Goal: Task Accomplishment & Management: Manage account settings

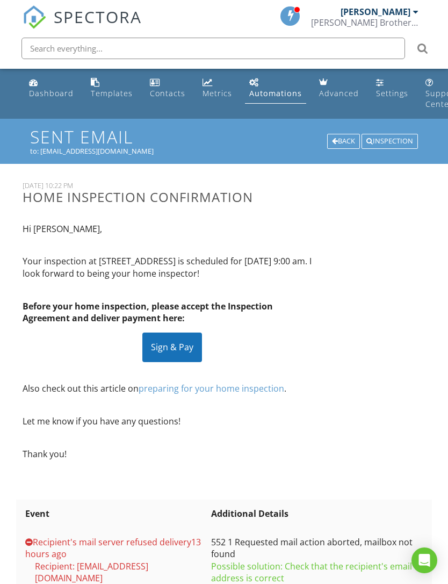
click at [388, 140] on div "Inspection" at bounding box center [390, 141] width 56 height 15
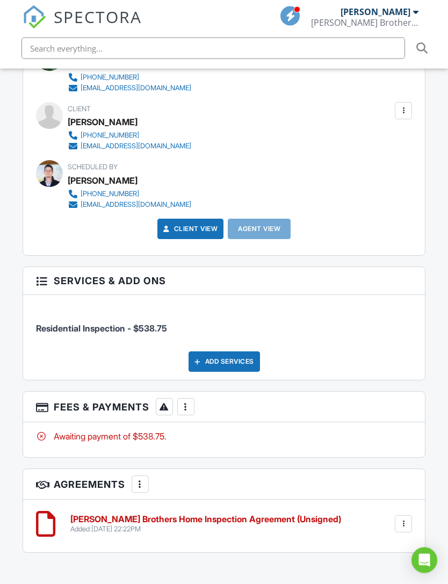
scroll to position [1274, 0]
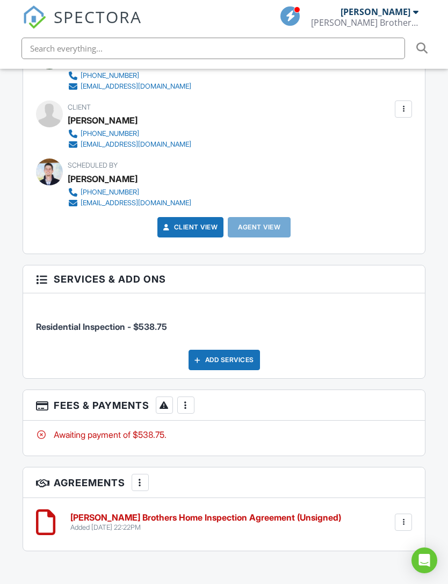
click at [184, 400] on div at bounding box center [186, 405] width 11 height 11
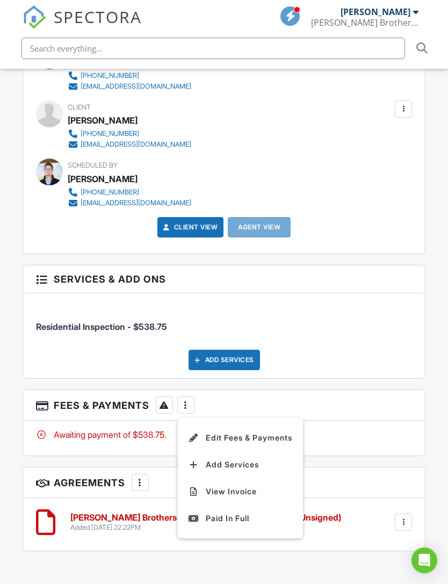
click at [257, 424] on li "Edit Fees & Payments" at bounding box center [240, 437] width 112 height 27
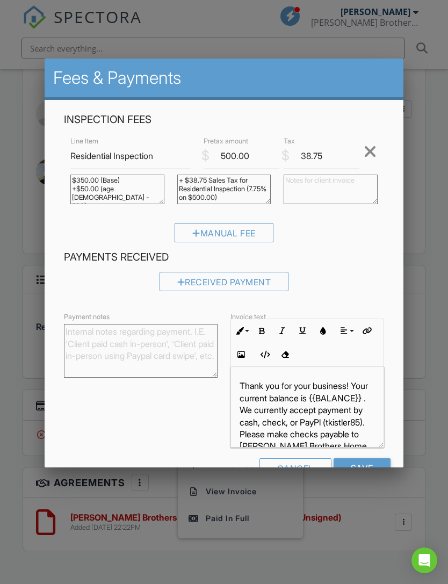
click at [297, 477] on div "Cancel" at bounding box center [295, 467] width 72 height 19
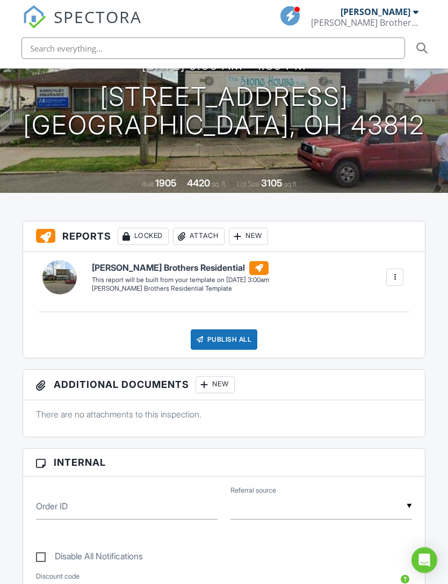
scroll to position [0, 0]
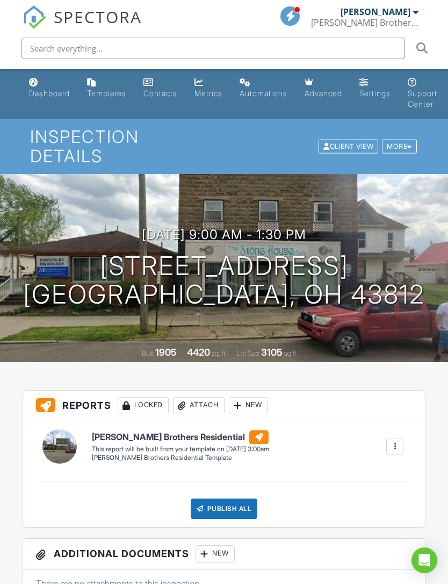
click at [411, 143] on div at bounding box center [409, 146] width 5 height 7
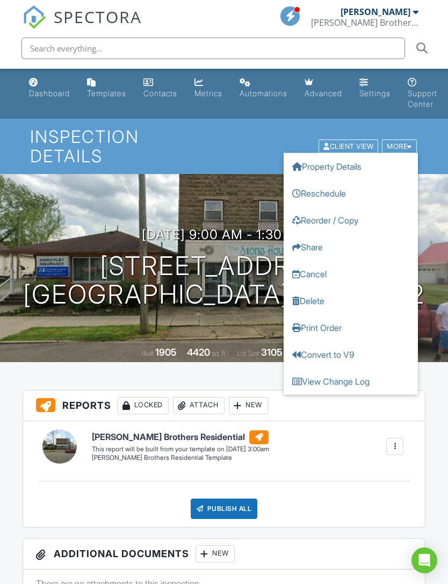
click at [318, 266] on link "Cancel" at bounding box center [351, 273] width 134 height 27
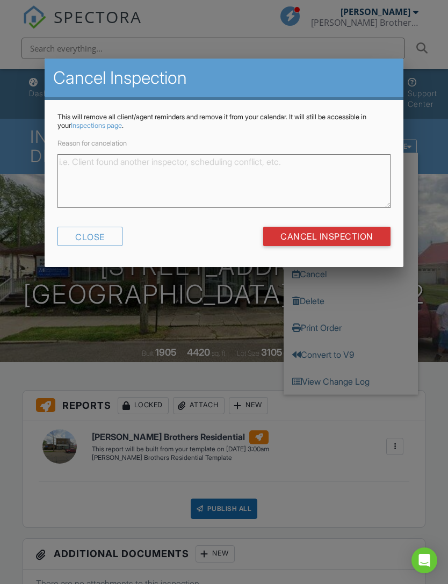
click at [98, 241] on div "Close" at bounding box center [89, 236] width 65 height 19
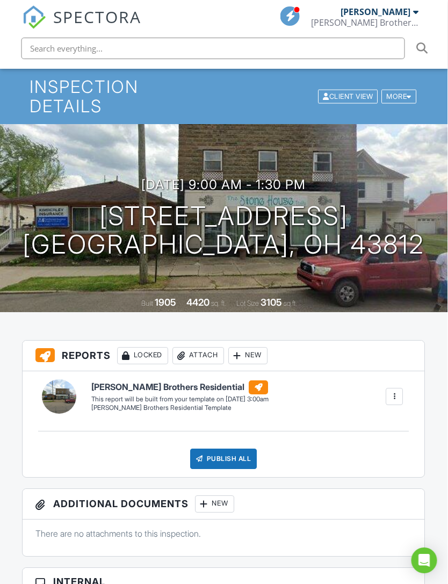
scroll to position [0, 3]
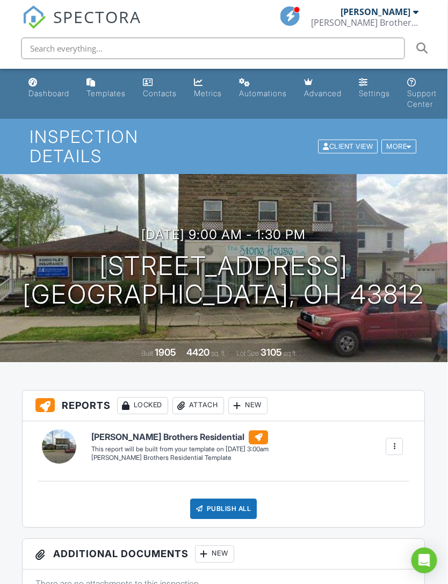
click at [379, 85] on link "Settings" at bounding box center [375, 88] width 40 height 31
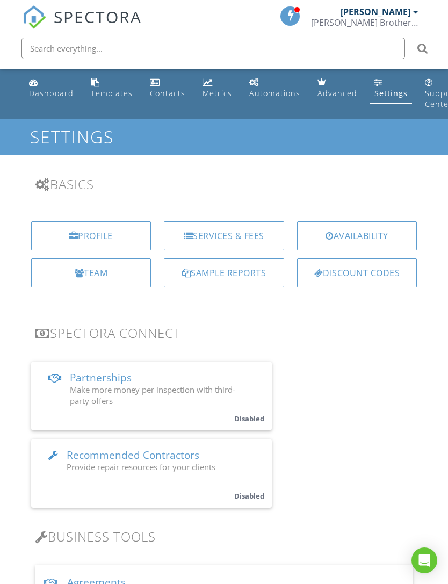
click at [249, 232] on div "Services & Fees" at bounding box center [224, 235] width 120 height 29
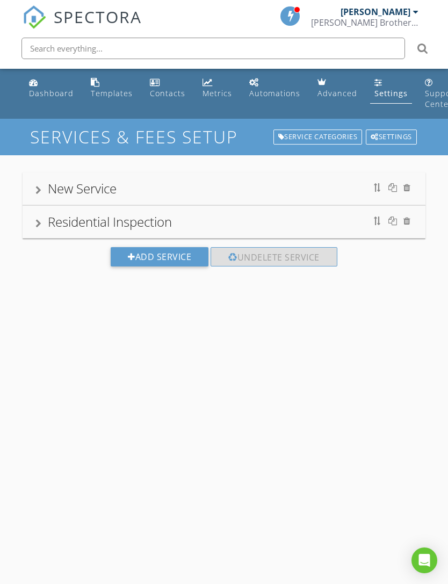
click at [36, 228] on div "Residential Inspection" at bounding box center [224, 221] width 378 height 19
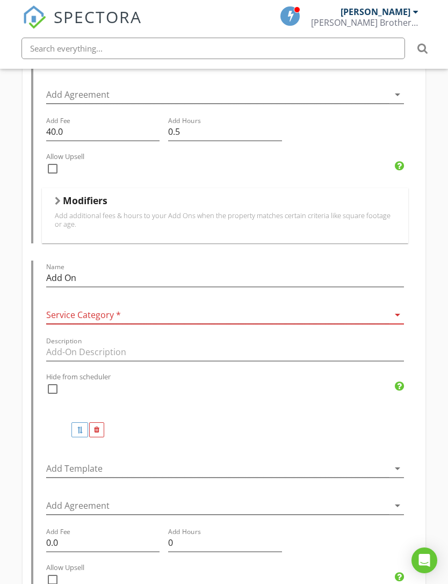
scroll to position [946, 0]
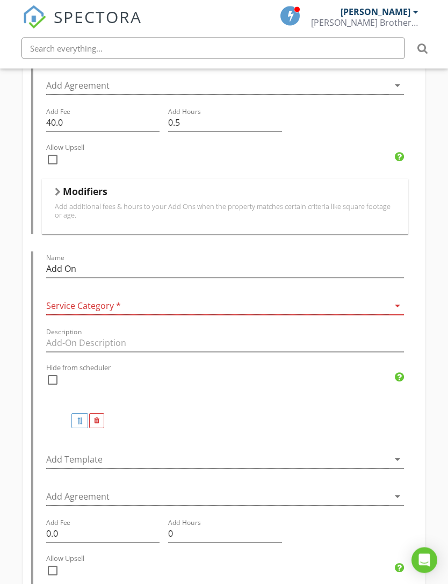
click at [395, 300] on icon "arrow_drop_down" at bounding box center [397, 306] width 13 height 13
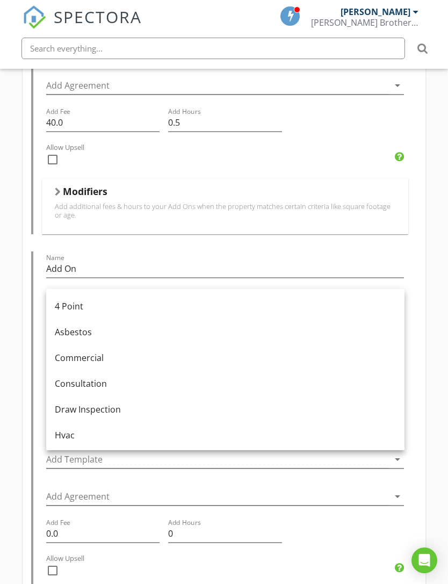
scroll to position [0, 0]
click at [130, 260] on input "Add On" at bounding box center [225, 269] width 358 height 18
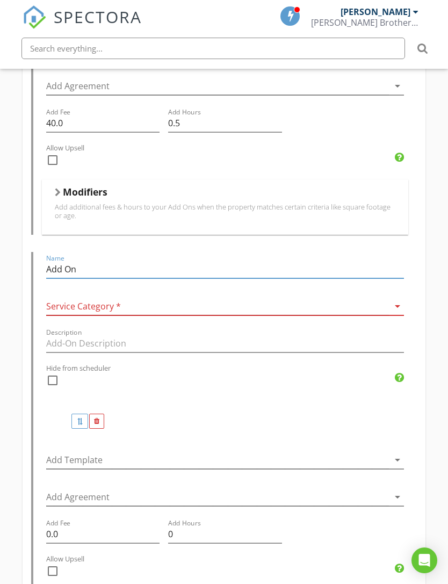
click at [139, 298] on div at bounding box center [217, 307] width 343 height 18
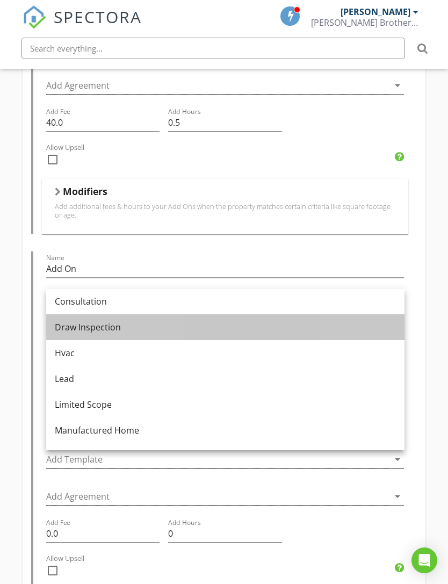
scroll to position [85, 0]
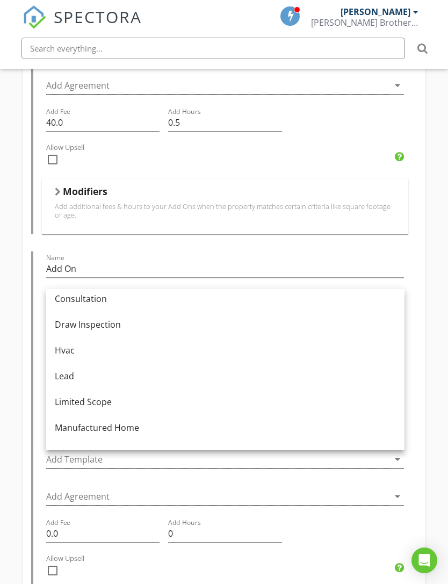
click at [426, 321] on div "Add-Ons Give your client options to add additional services and upsells. Name A…" at bounding box center [224, 248] width 403 height 918
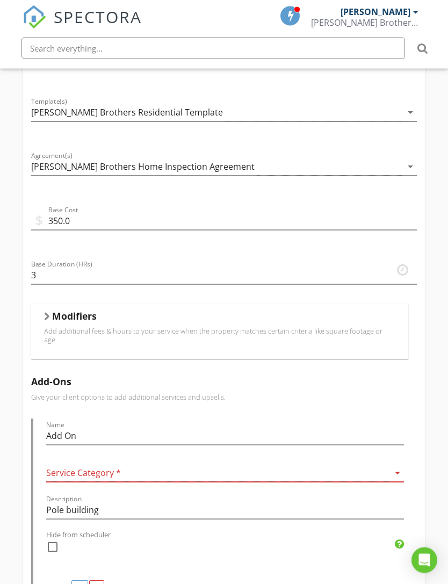
scroll to position [369, 0]
click at [48, 316] on div at bounding box center [47, 316] width 6 height 9
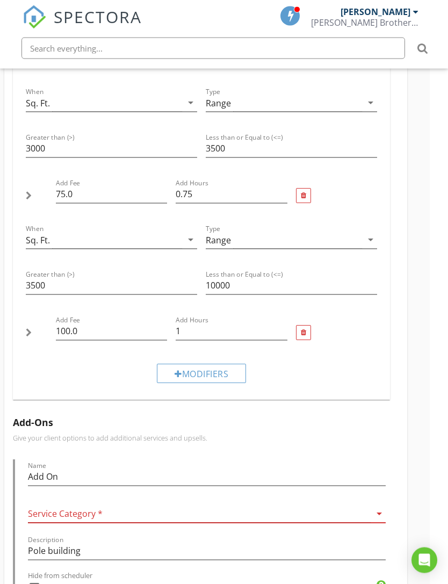
scroll to position [1021, 18]
click at [182, 365] on div "Modifiers" at bounding box center [201, 372] width 89 height 19
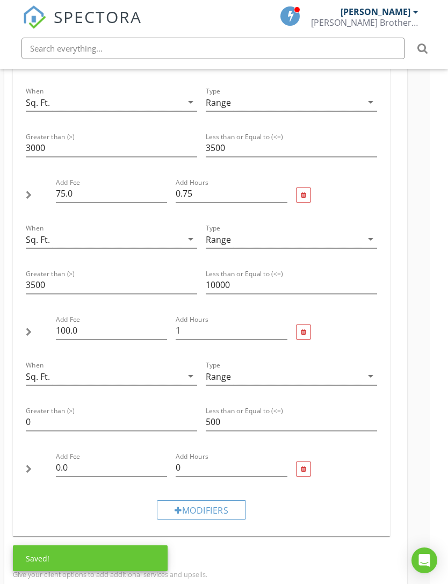
click at [190, 370] on icon "arrow_drop_down" at bounding box center [190, 376] width 13 height 13
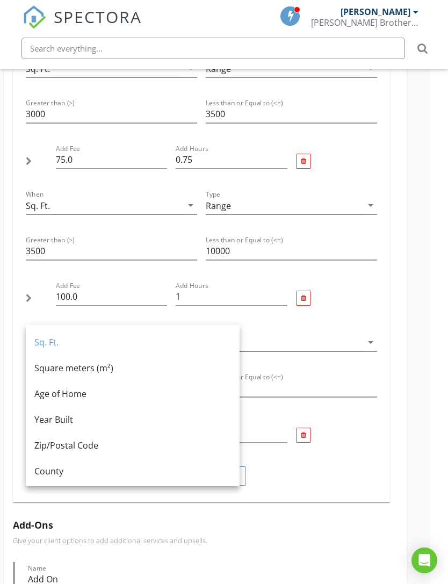
scroll to position [0, 0]
click at [404, 419] on div "Name Residential Inspection Service Category * Residential arrow_drop_down Desc…" at bounding box center [205, 428] width 403 height 2489
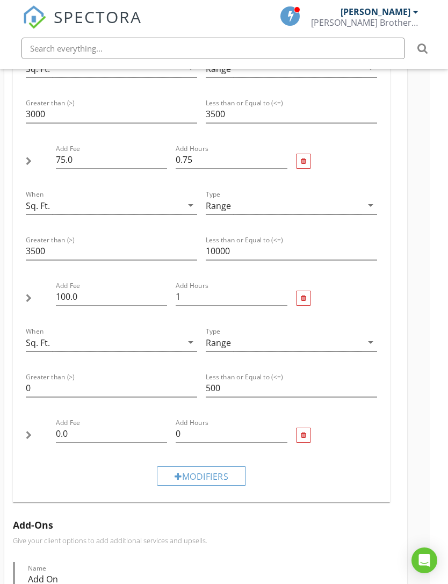
click at [306, 428] on div at bounding box center [303, 435] width 15 height 15
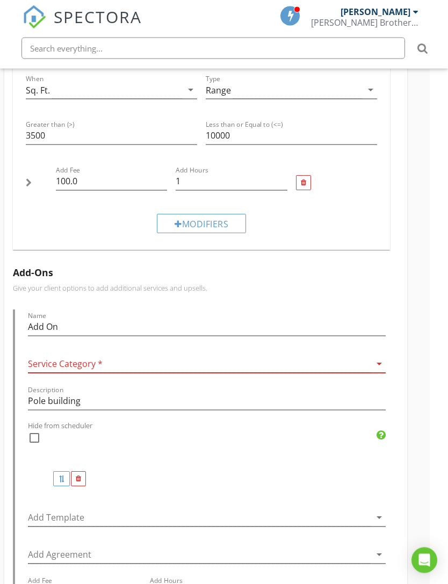
scroll to position [1176, 18]
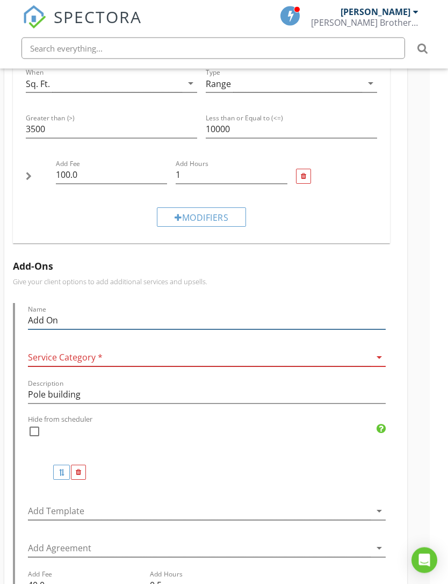
click at [45, 312] on input "Add On" at bounding box center [207, 321] width 358 height 18
click at [417, 344] on div "New Service Residential Inspection Name Residential Inspection Service Category…" at bounding box center [206, 227] width 448 height 2497
click at [377, 351] on icon "arrow_drop_down" at bounding box center [379, 357] width 13 height 13
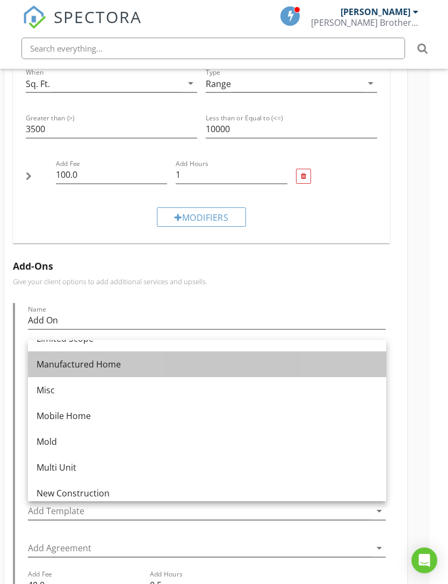
scroll to position [203, 0]
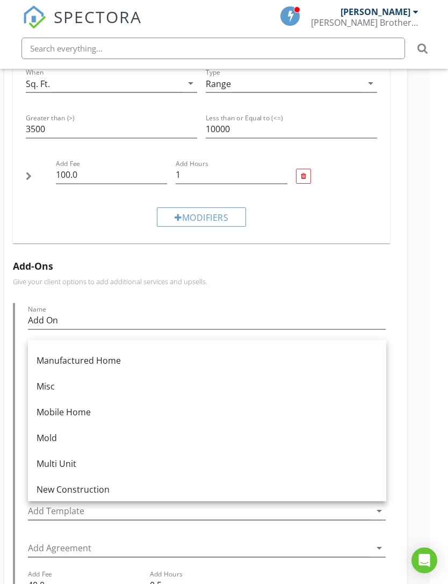
click at [46, 388] on div "Misc" at bounding box center [207, 386] width 341 height 13
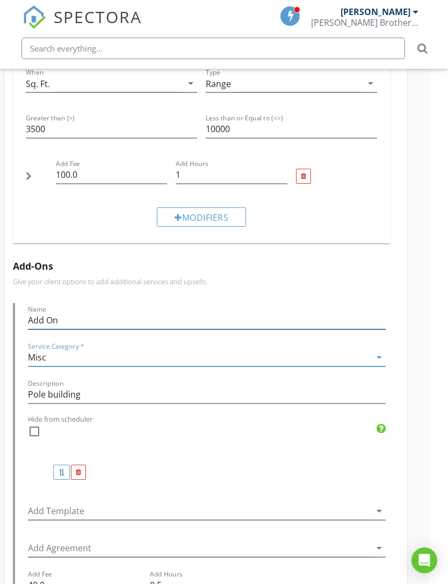
click at [50, 313] on input "Add On" at bounding box center [207, 321] width 358 height 18
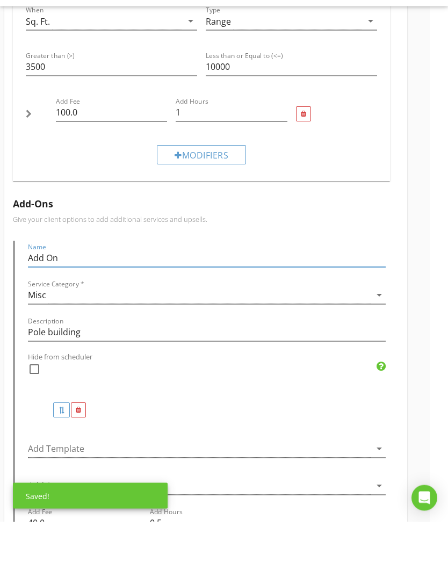
click at [73, 312] on input "Add On" at bounding box center [207, 321] width 358 height 18
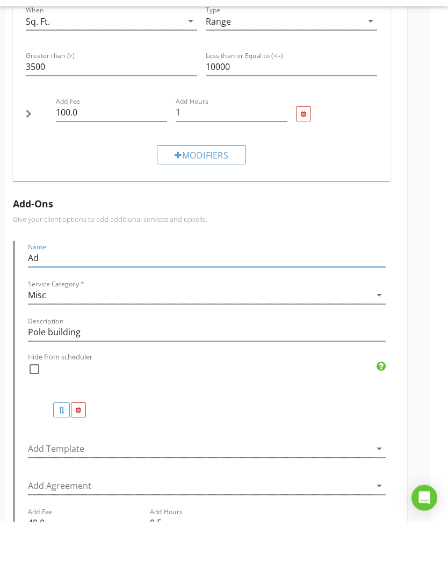
type input "A"
type input "D"
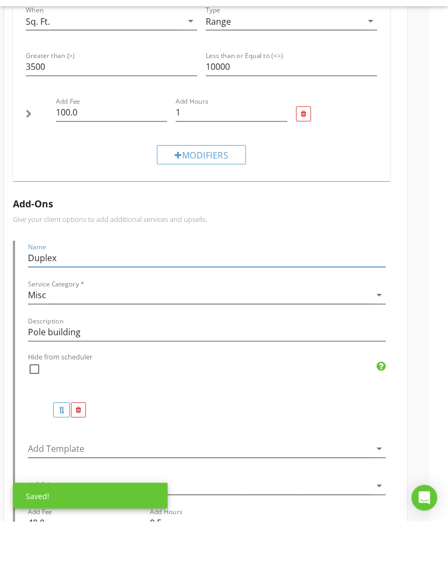
type input "Duplex"
click at [338, 386] on input "Pole building" at bounding box center [207, 395] width 358 height 18
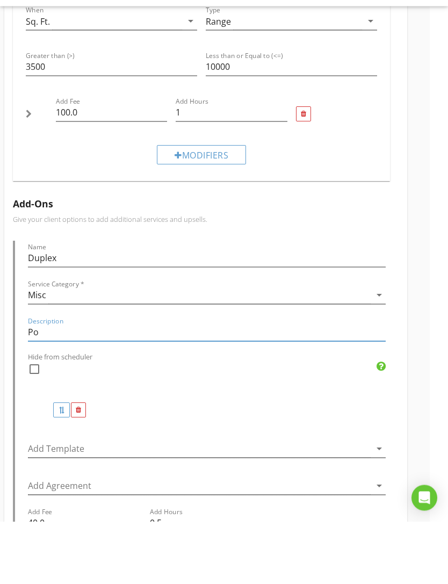
type input "P"
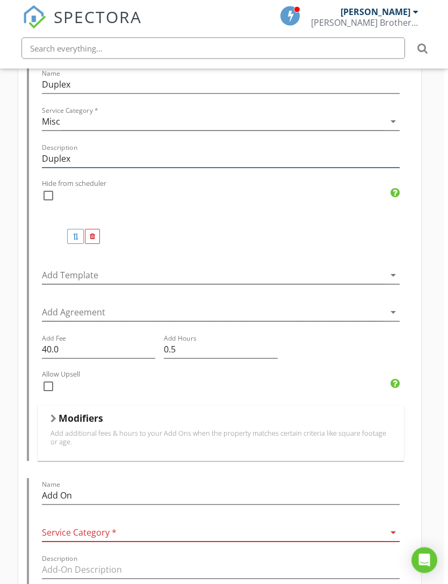
scroll to position [1412, 4]
type input "Duplex"
click at [387, 269] on icon "arrow_drop_down" at bounding box center [393, 275] width 13 height 13
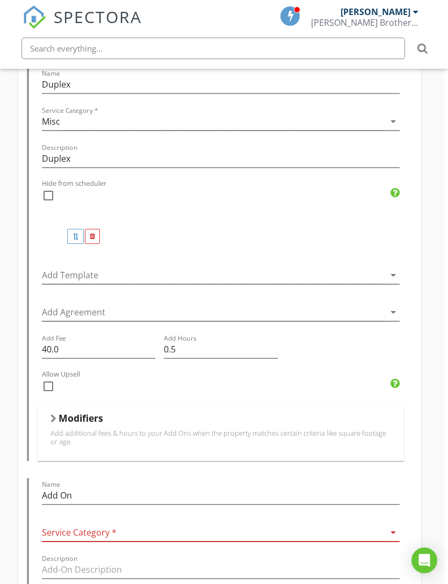
click at [390, 306] on icon "arrow_drop_down" at bounding box center [393, 312] width 13 height 13
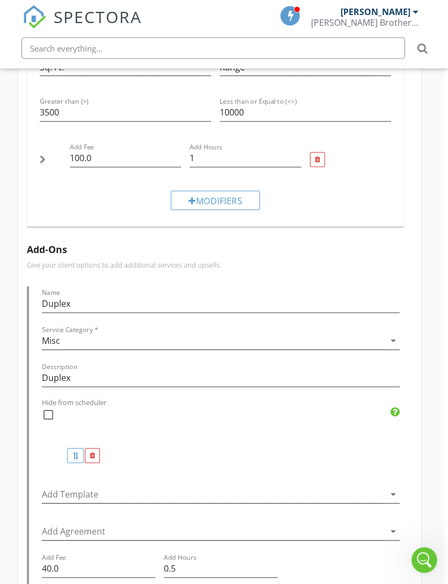
scroll to position [1202, 4]
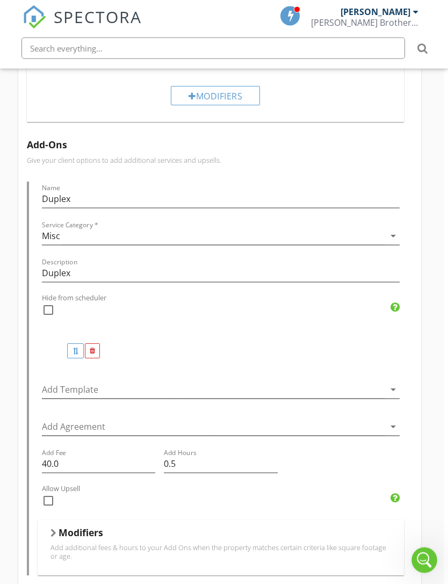
click at [388, 385] on icon "arrow_drop_down" at bounding box center [393, 390] width 13 height 13
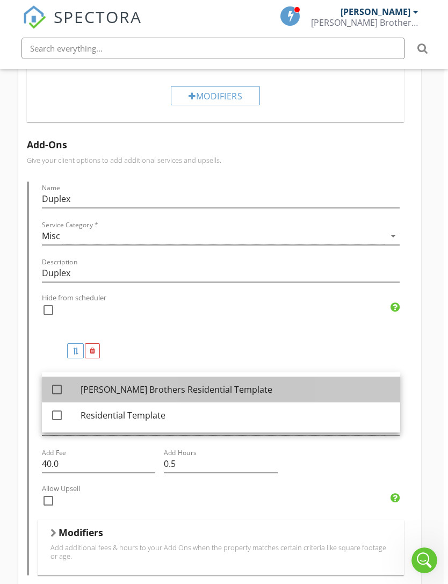
click at [196, 384] on div "[PERSON_NAME] Brothers Residential Template" at bounding box center [236, 389] width 311 height 13
checkbox input "true"
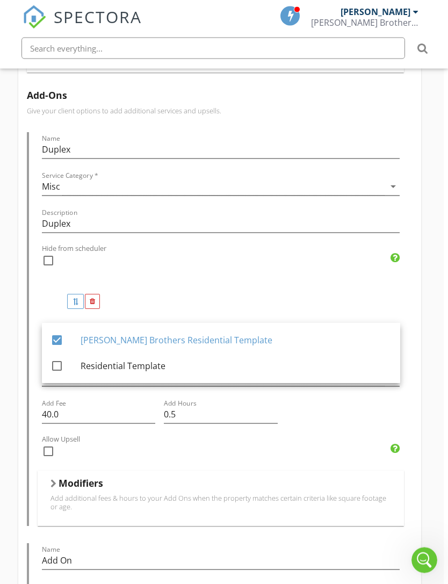
scroll to position [1345, 4]
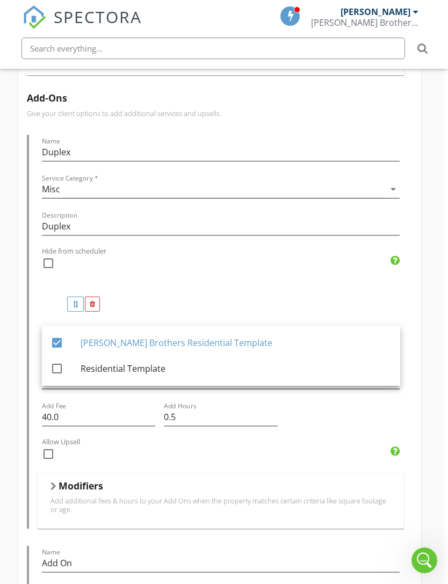
click at [417, 352] on div "Add-Ons Give your client options to add additional services and upsells. Name D…" at bounding box center [219, 543] width 403 height 918
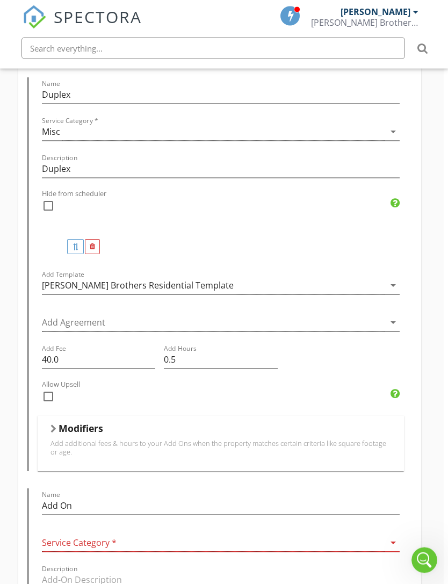
scroll to position [1402, 4]
click at [73, 351] on input "40.0" at bounding box center [99, 360] width 114 height 18
type input "4"
type input "100.00"
click at [200, 351] on input "0.5" at bounding box center [221, 360] width 114 height 18
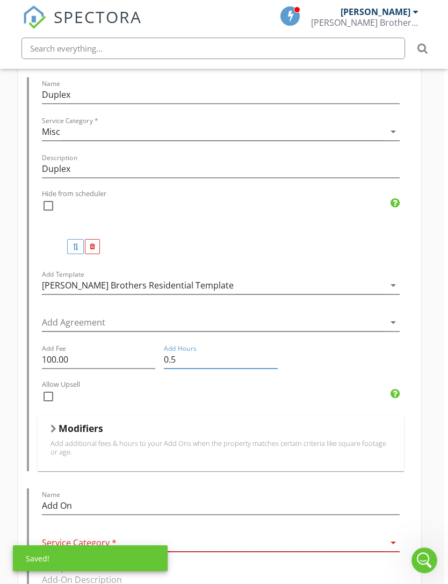
type input "0"
type input "1.0"
click at [435, 346] on div "New Service Residential Inspection Name Residential Inspection Service Category…" at bounding box center [220, 1] width 448 height 2497
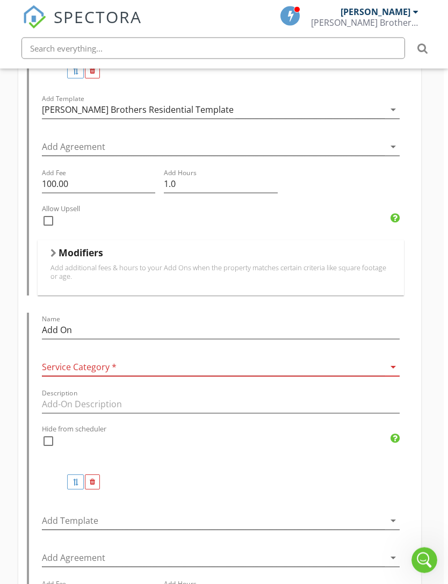
scroll to position [1578, 4]
click at [86, 323] on input "Add On" at bounding box center [221, 330] width 358 height 18
click at [391, 361] on icon "arrow_drop_down" at bounding box center [393, 366] width 13 height 13
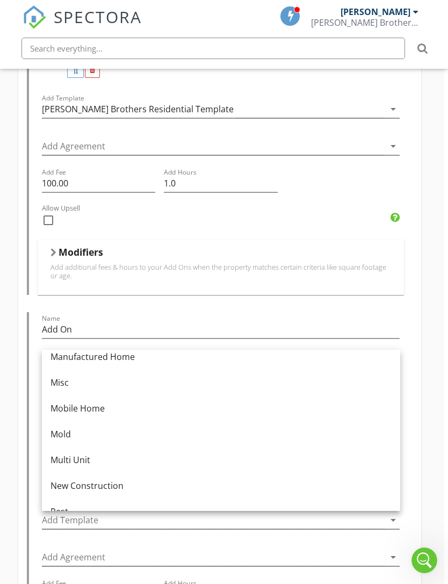
scroll to position [233, 0]
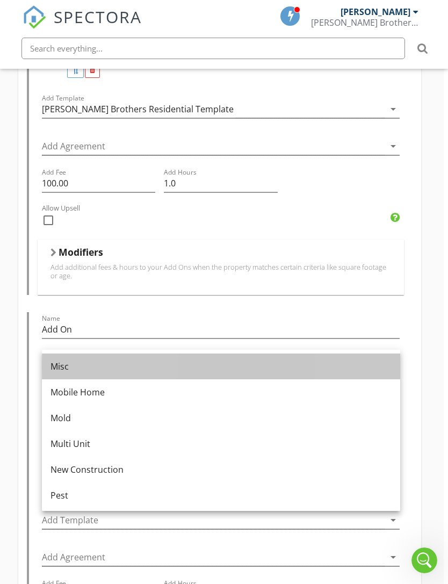
click at [84, 367] on div "Misc" at bounding box center [221, 366] width 341 height 13
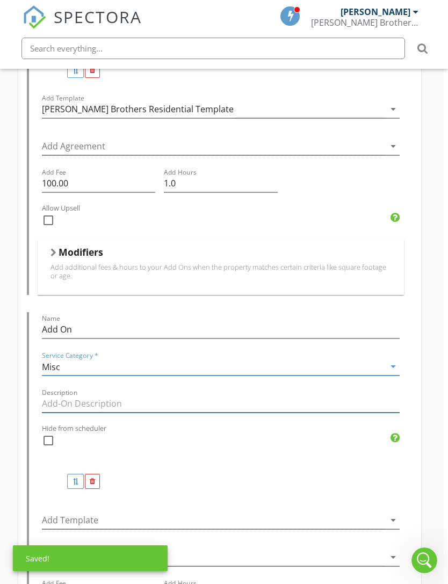
click at [122, 395] on input "Description" at bounding box center [221, 404] width 358 height 18
type input "Triplex"
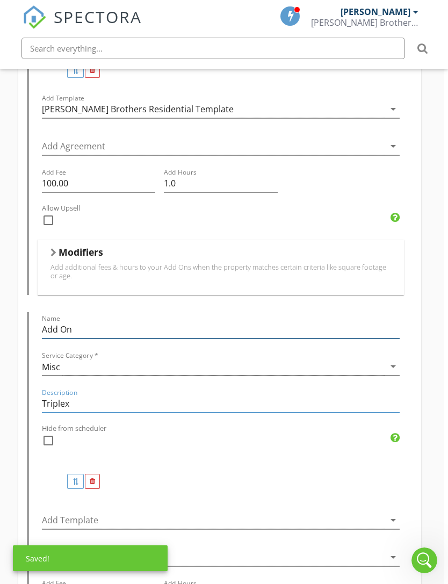
click at [118, 323] on input "Add On" at bounding box center [221, 330] width 358 height 18
type input "A"
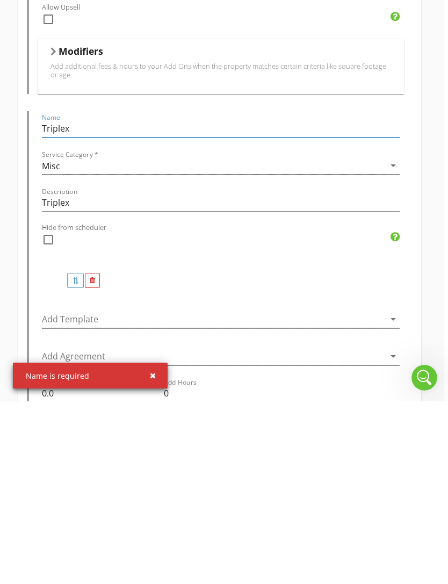
scroll to position [1598, 4]
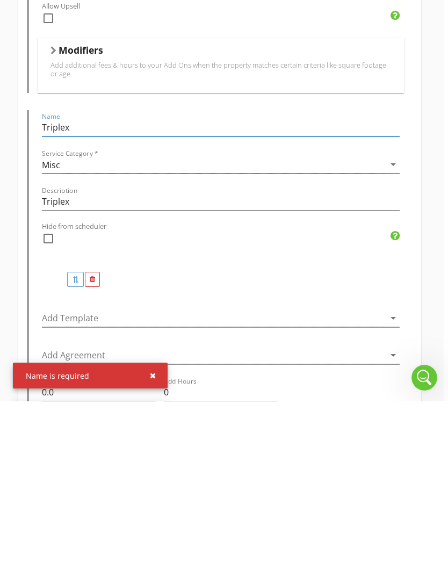
type input "Triplex"
click at [393, 494] on icon "arrow_drop_down" at bounding box center [393, 500] width 13 height 13
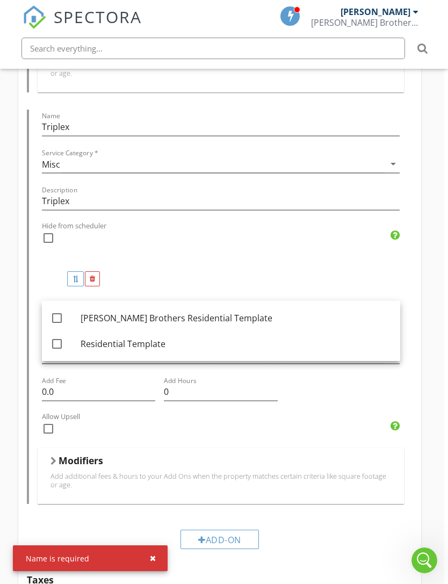
click at [56, 317] on div at bounding box center [57, 318] width 18 height 18
checkbox input "true"
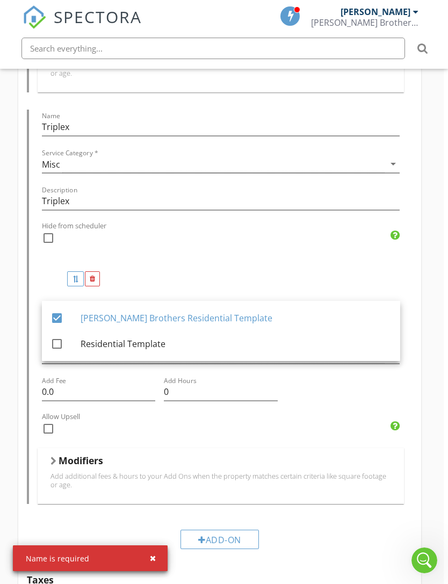
click at [421, 380] on div "Add-Ons Give your client options to add additional services and upsells. Name D…" at bounding box center [219, 107] width 403 height 918
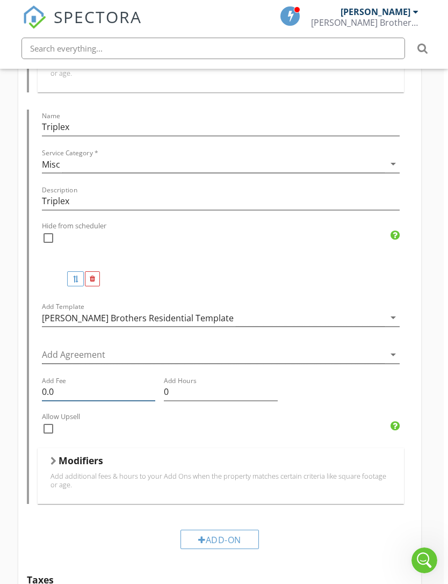
click at [72, 383] on input "0.0" at bounding box center [99, 392] width 114 height 18
type input "0"
type input "200.00"
click at [203, 384] on input "0" at bounding box center [221, 393] width 114 height 18
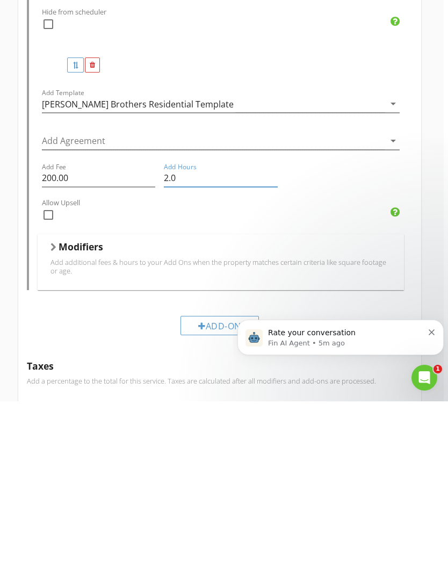
scroll to position [1813, 4]
type input "2.0"
click at [432, 334] on icon "Dismiss notification" at bounding box center [432, 332] width 6 height 6
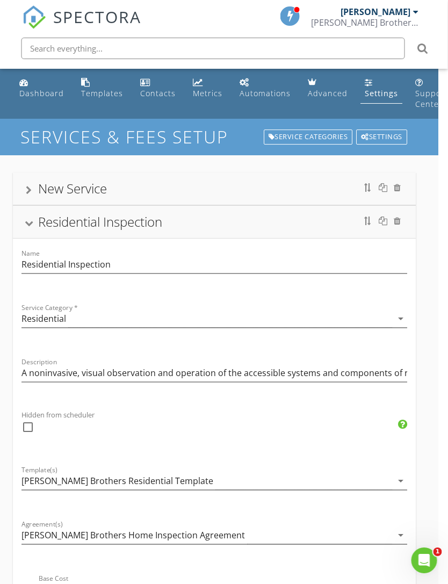
scroll to position [0, 0]
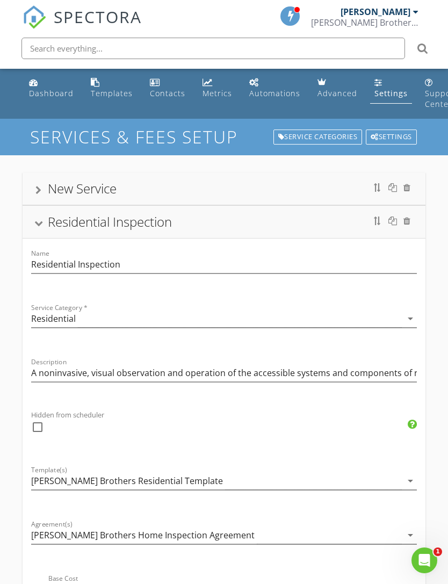
click at [34, 225] on div at bounding box center [38, 223] width 9 height 6
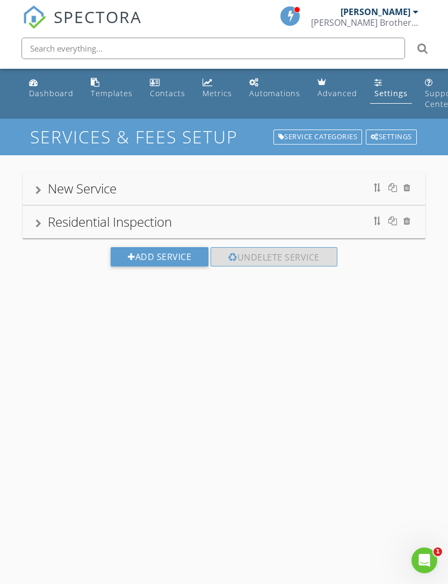
click at [42, 222] on div "Residential Inspection" at bounding box center [224, 221] width 378 height 19
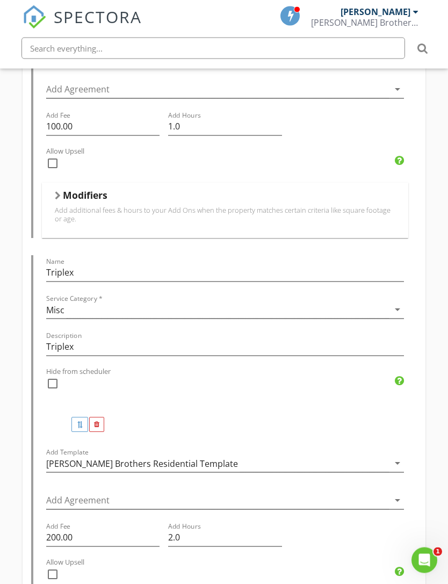
scroll to position [944, 0]
click at [395, 460] on icon "arrow_drop_down" at bounding box center [397, 462] width 13 height 13
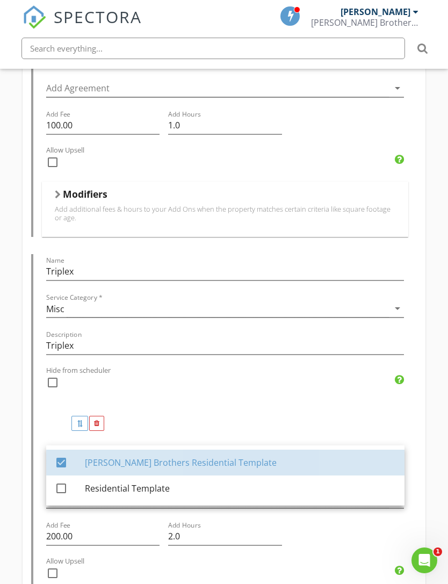
click at [69, 457] on div at bounding box center [61, 462] width 18 height 18
checkbox input "false"
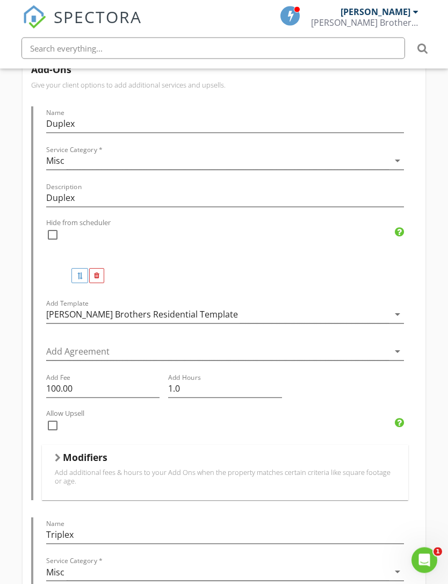
scroll to position [681, 0]
click at [400, 308] on icon "arrow_drop_down" at bounding box center [397, 314] width 13 height 13
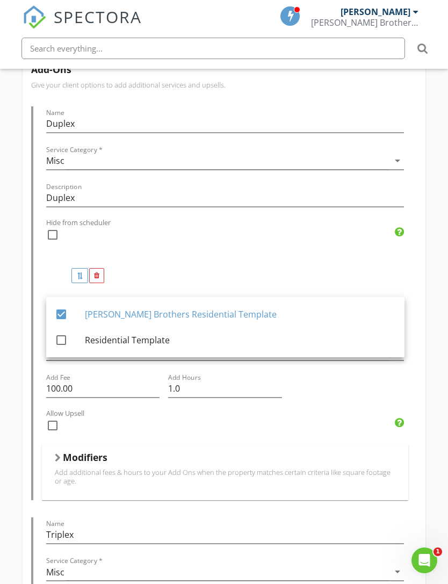
click at [63, 311] on div at bounding box center [61, 314] width 18 height 18
checkbox input "false"
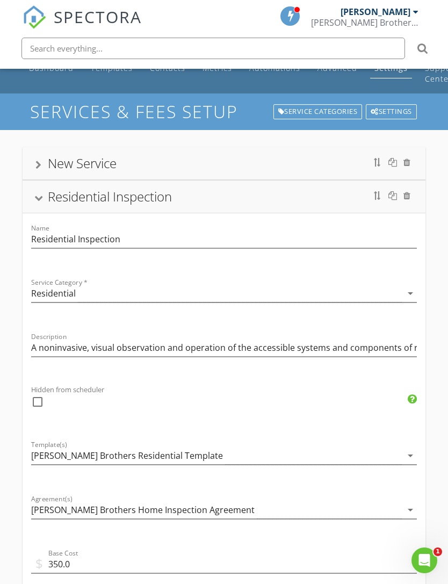
scroll to position [0, 0]
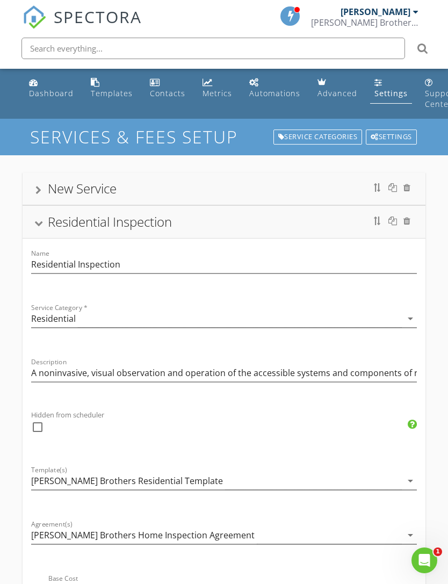
click at [42, 225] on div at bounding box center [38, 223] width 9 height 6
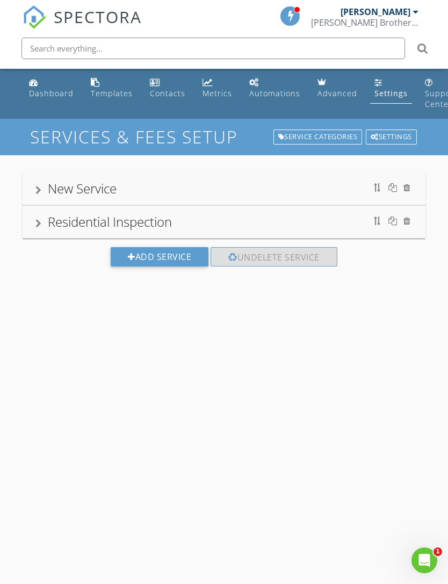
click at [38, 218] on div "Residential Inspection" at bounding box center [224, 221] width 378 height 19
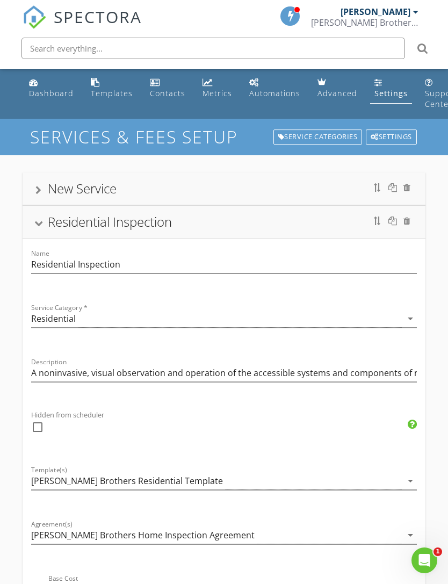
click at [33, 189] on div "New Service" at bounding box center [224, 188] width 403 height 32
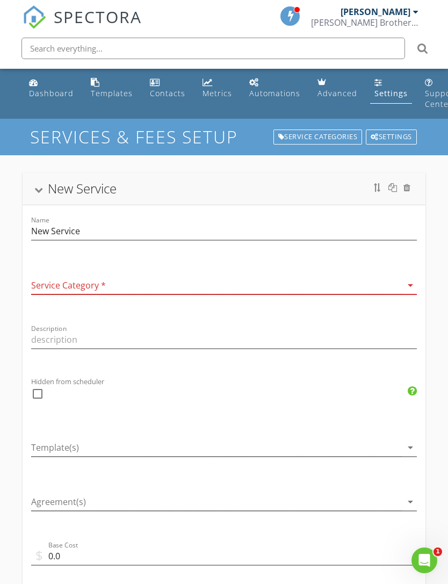
click at [42, 186] on div "New Service" at bounding box center [224, 188] width 378 height 19
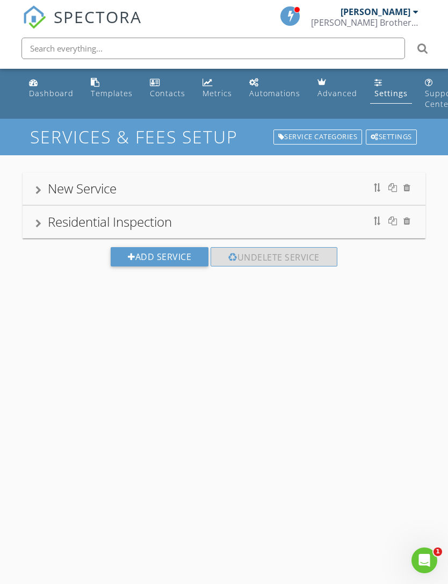
click at [42, 222] on div "Residential Inspection" at bounding box center [224, 221] width 378 height 19
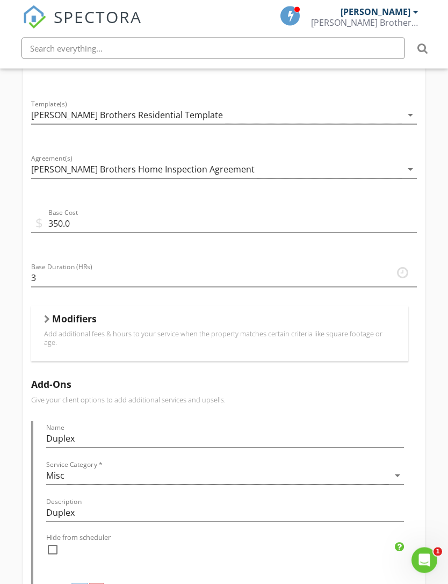
click at [47, 318] on div at bounding box center [47, 319] width 6 height 9
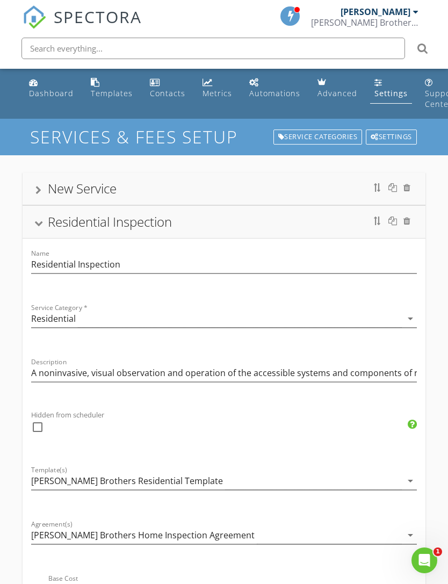
click at [40, 230] on div "Residential Inspection" at bounding box center [224, 221] width 378 height 19
